Goal: Task Accomplishment & Management: Manage account settings

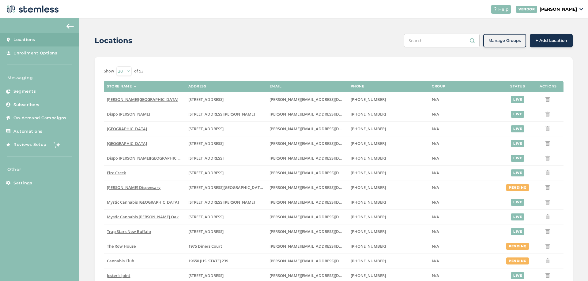
click at [39, 43] on link "Locations" at bounding box center [39, 39] width 79 height 13
click at [417, 37] on input "text" at bounding box center [442, 41] width 76 height 14
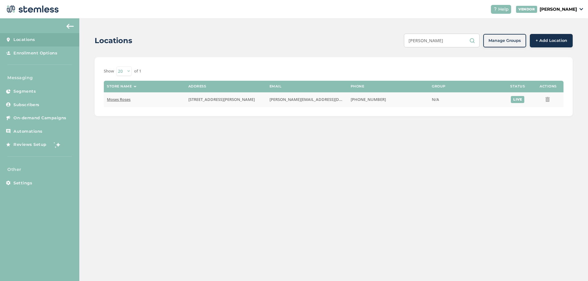
type input "[PERSON_NAME]"
click at [123, 100] on span "Moses Roses" at bounding box center [119, 100] width 24 height 6
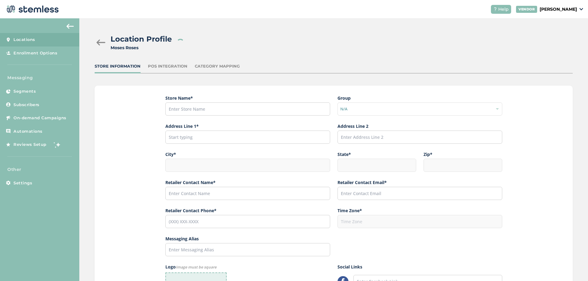
type input "Moses Roses"
type input "[STREET_ADDRESS][PERSON_NAME]"
type input "[GEOGRAPHIC_DATA]"
type input "MI"
type input "48146"
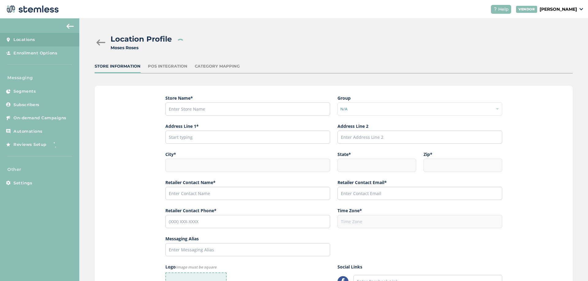
type input "[PERSON_NAME]"
type input "[PERSON_NAME][EMAIL_ADDRESS][DOMAIN_NAME]"
type input "[PHONE_NUMBER]"
type input "America/[GEOGRAPHIC_DATA]"
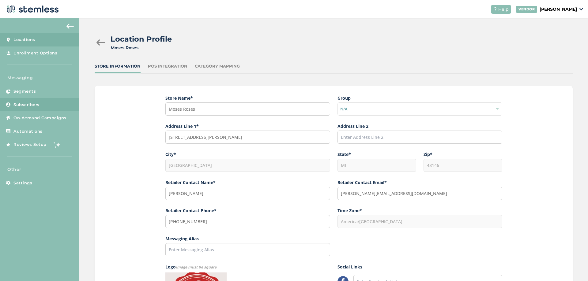
click at [29, 105] on span "Subscribers" at bounding box center [26, 105] width 26 height 6
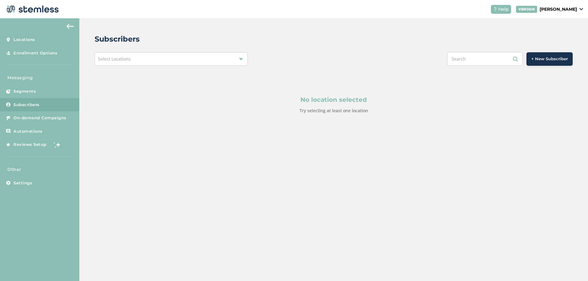
click at [143, 61] on div "Select Locations" at bounding box center [171, 58] width 153 height 13
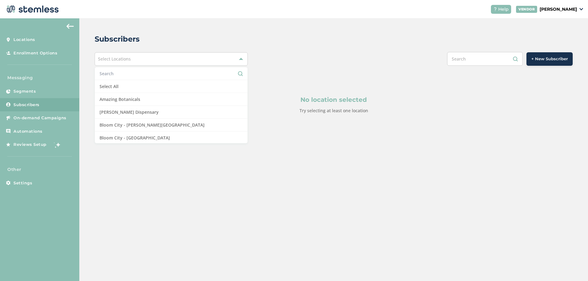
click at [112, 74] on input "text" at bounding box center [170, 73] width 143 height 6
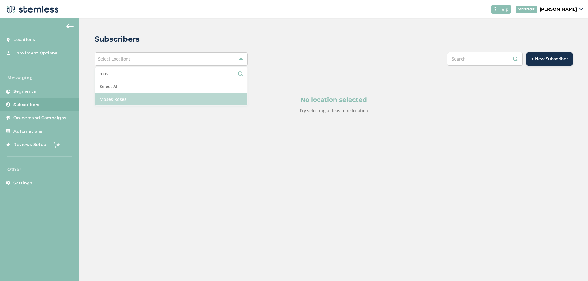
type input "mos"
click at [125, 103] on li "Moses Roses" at bounding box center [171, 99] width 152 height 13
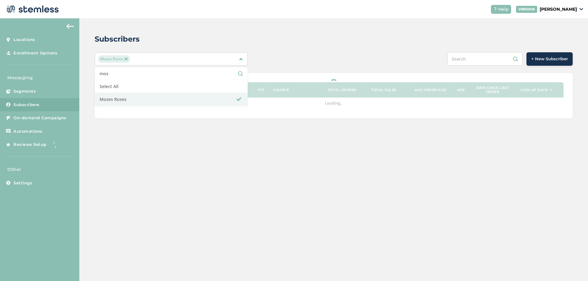
click at [300, 37] on div "Subscribers" at bounding box center [331, 39] width 473 height 11
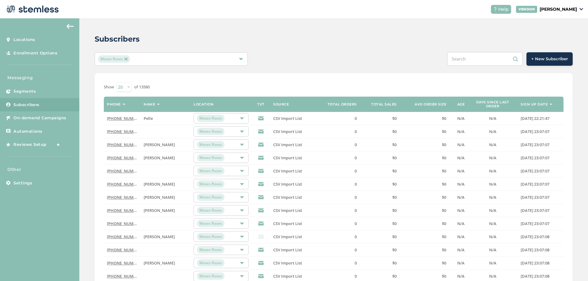
click at [489, 36] on div "Subscribers" at bounding box center [331, 39] width 473 height 11
click at [157, 103] on th "Name" at bounding box center [165, 104] width 50 height 15
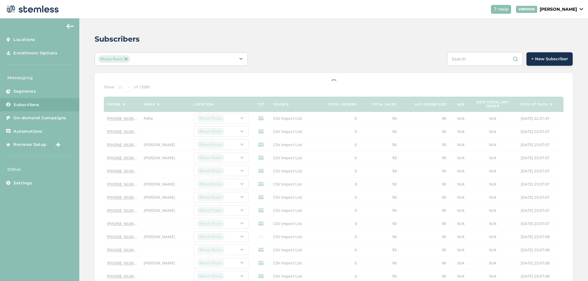
click at [159, 104] on div at bounding box center [334, 228] width 478 height 311
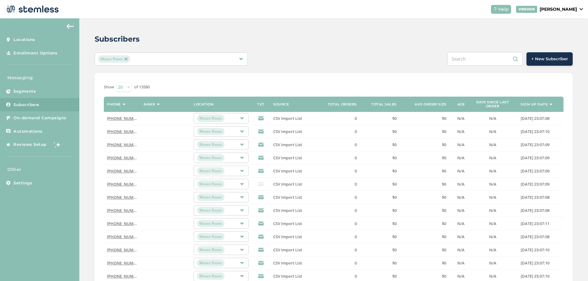
click at [491, 34] on div "Subscribers" at bounding box center [331, 39] width 473 height 11
click at [476, 36] on div "Subscribers" at bounding box center [331, 39] width 473 height 11
